Goal: Check status: Check status

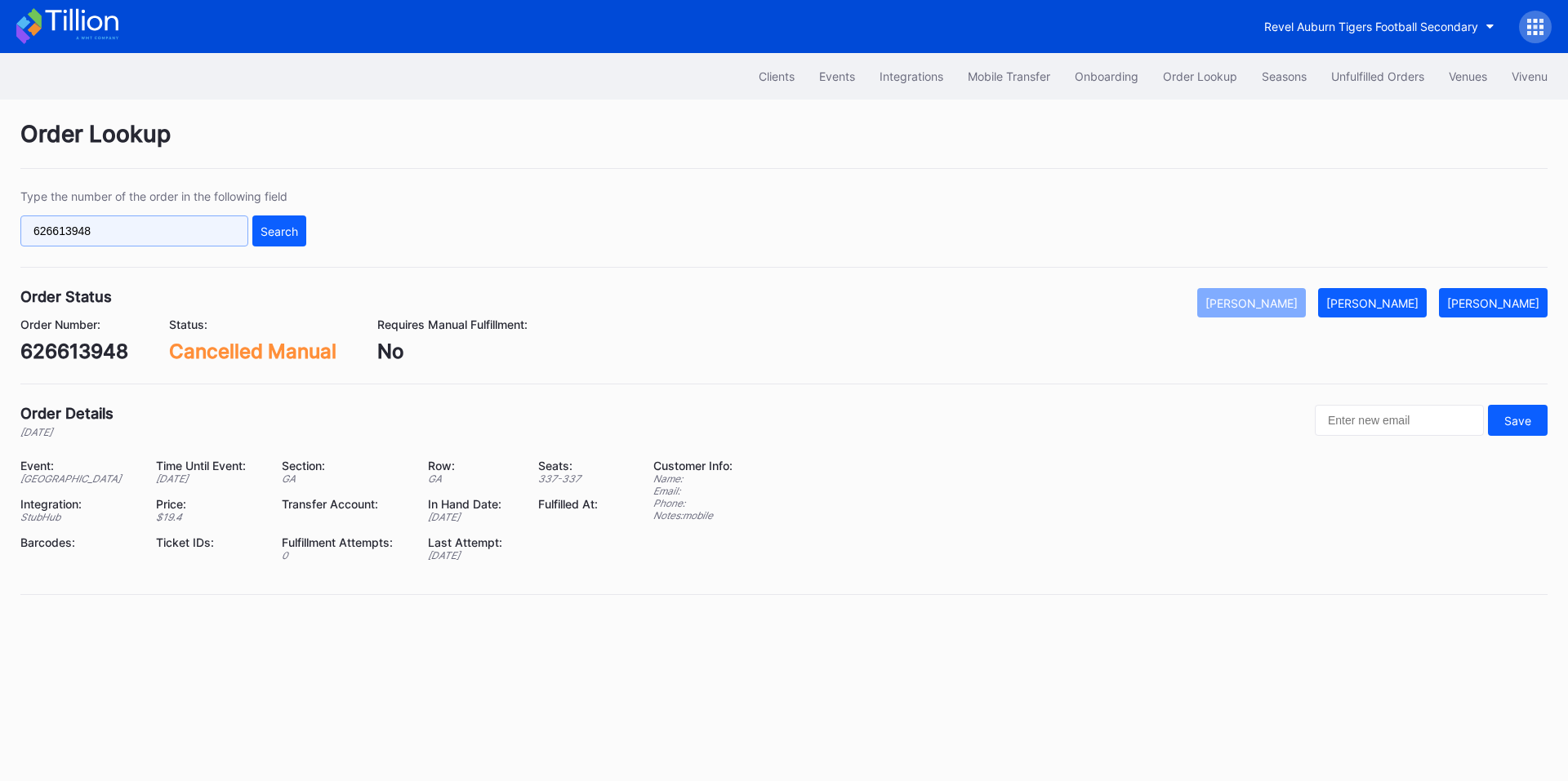
click at [191, 240] on input "626613948" at bounding box center [134, 231] width 228 height 31
paste input "5892399"
click at [286, 227] on div "Search" at bounding box center [278, 231] width 38 height 14
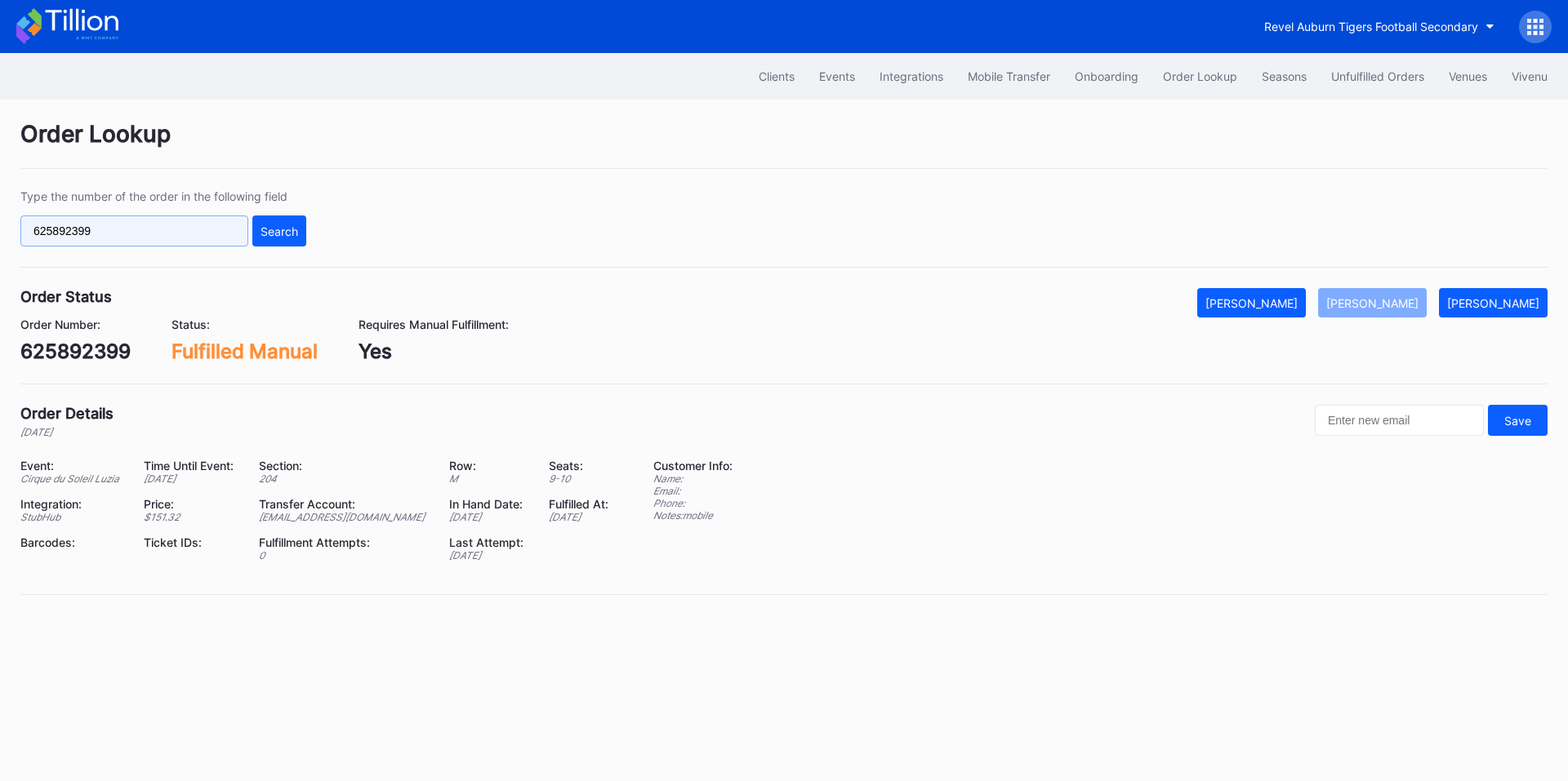
click at [175, 224] on input "625892399" at bounding box center [134, 231] width 228 height 31
paste input "75400958"
type input "75400958"
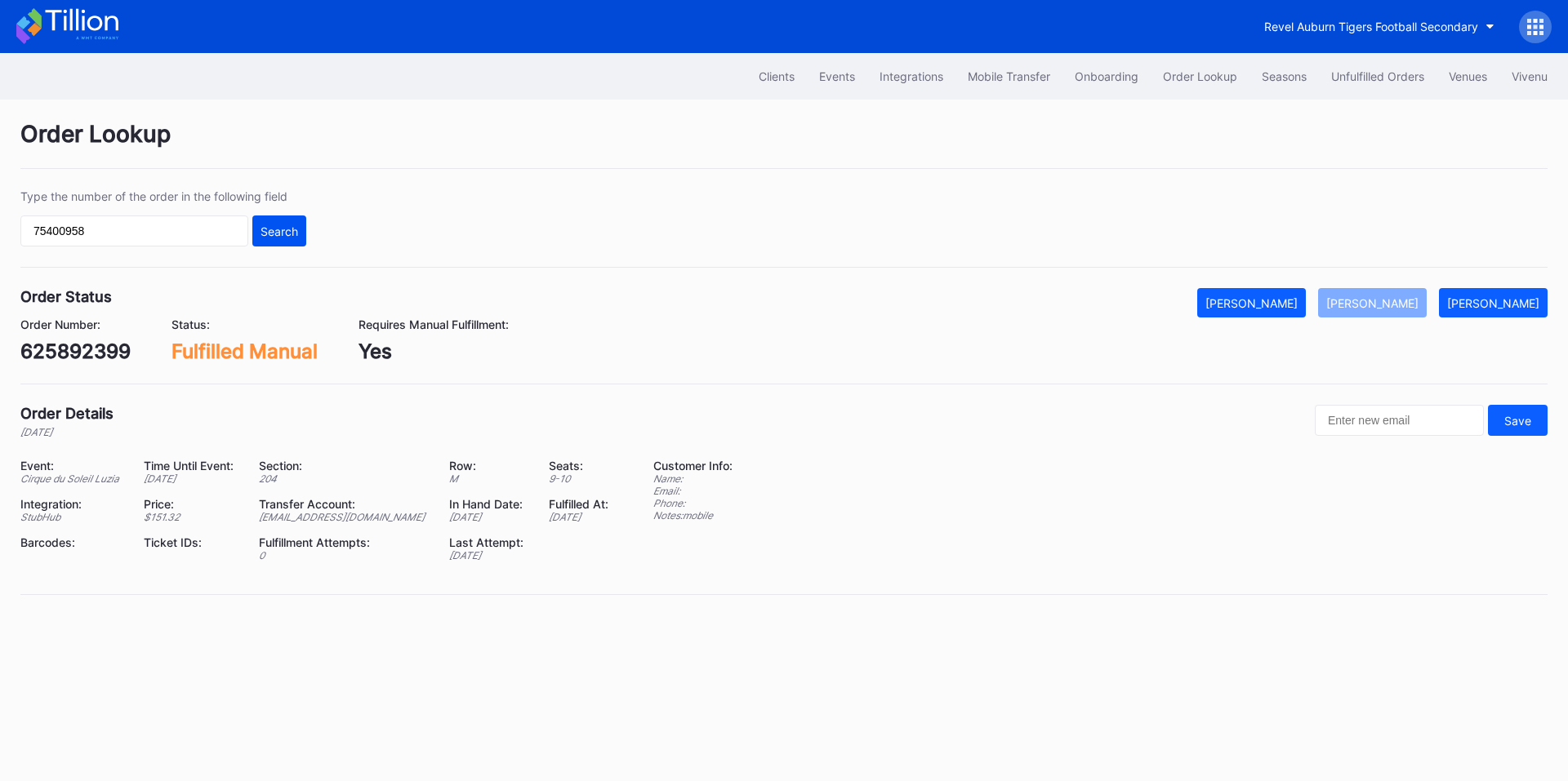
click at [289, 231] on div "Search" at bounding box center [278, 231] width 38 height 14
